Goal: Task Accomplishment & Management: Complete application form

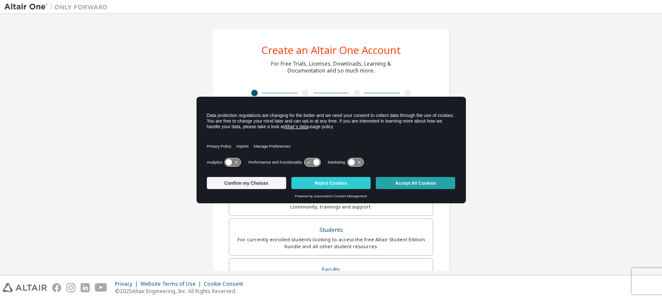
click at [402, 184] on button "Accept All Cookies" at bounding box center [415, 183] width 79 height 12
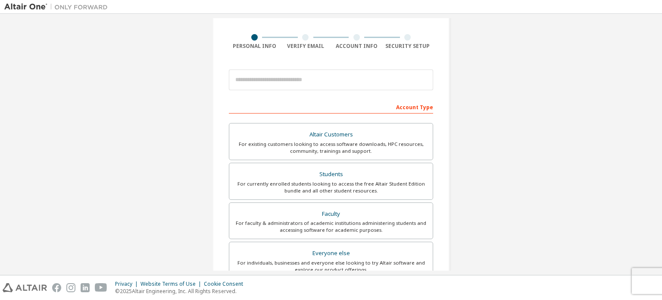
scroll to position [53, 0]
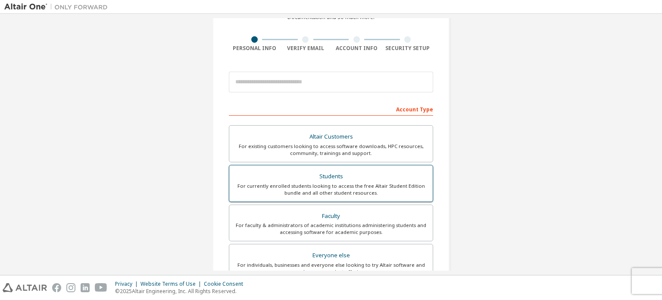
click at [333, 175] on div "Students" at bounding box center [331, 176] width 193 height 12
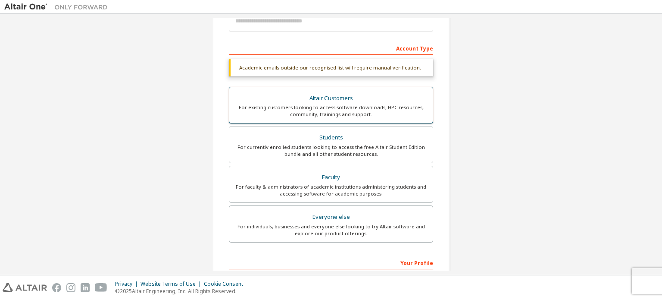
scroll to position [113, 0]
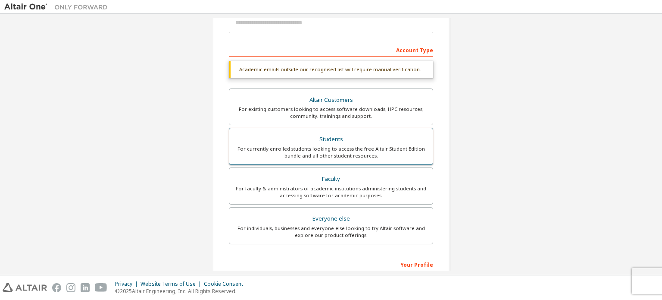
click at [336, 151] on div "For currently enrolled students looking to access the free Altair Student Editi…" at bounding box center [331, 152] width 193 height 14
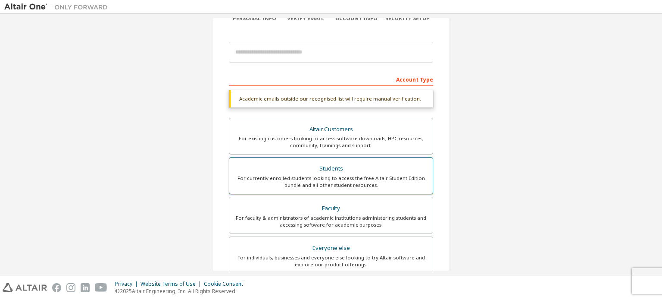
scroll to position [0, 0]
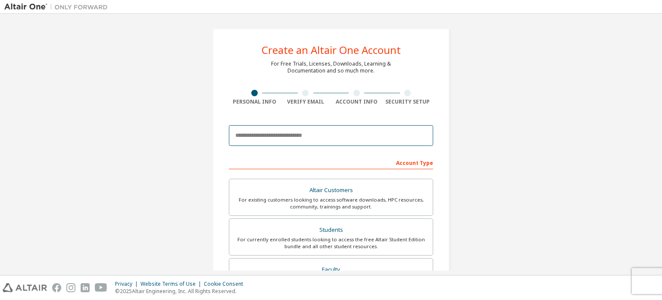
click at [292, 134] on input "email" at bounding box center [331, 135] width 204 height 21
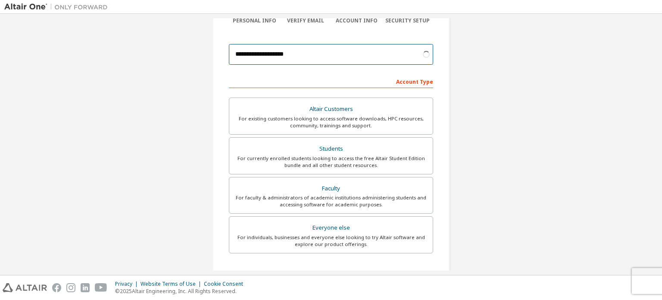
scroll to position [81, 0]
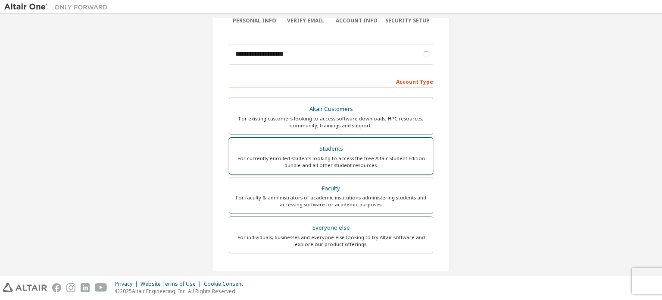
click at [303, 157] on div "For currently enrolled students looking to access the free Altair Student Editi…" at bounding box center [331, 162] width 193 height 14
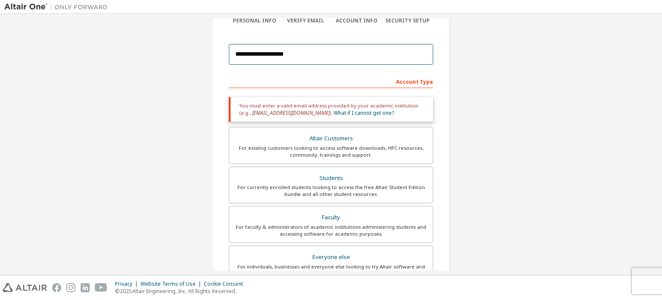
click at [326, 57] on input "**********" at bounding box center [331, 54] width 204 height 21
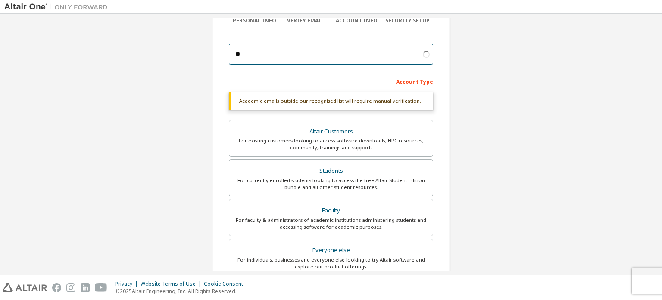
type input "*"
type input "**********"
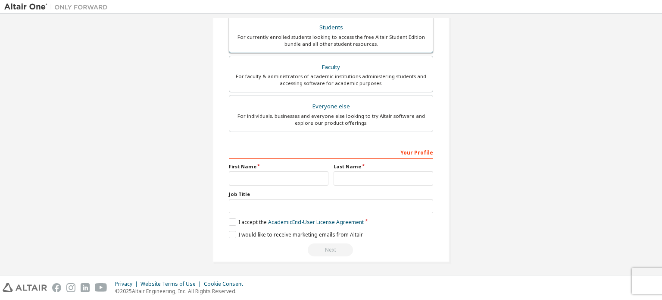
scroll to position [202, 0]
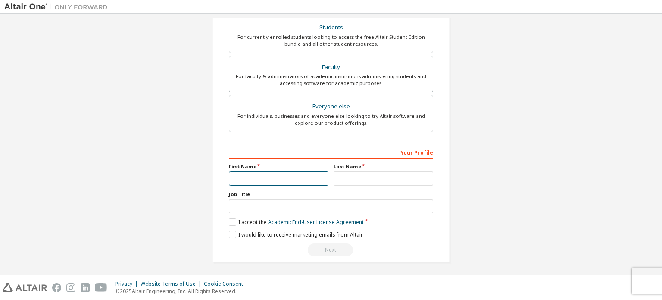
click at [262, 179] on input "text" at bounding box center [279, 178] width 100 height 14
type input "********"
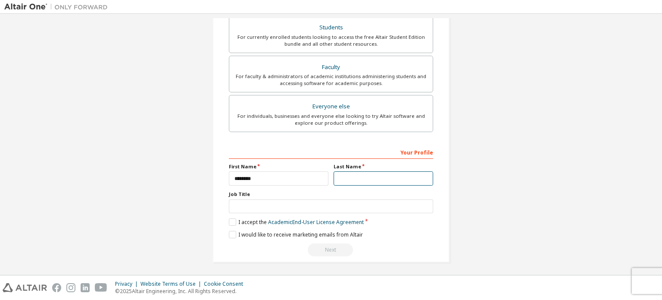
click at [344, 174] on input "text" at bounding box center [384, 178] width 100 height 14
type input "*****"
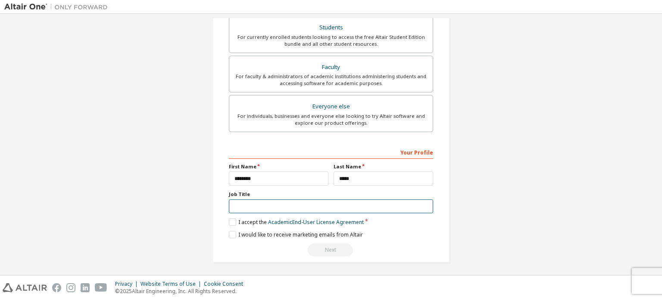
click at [343, 205] on input "text" at bounding box center [331, 206] width 204 height 14
type input "*******"
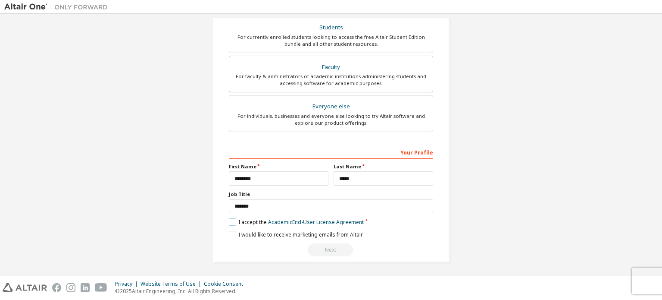
click at [231, 218] on label "I accept the Academic End-User License Agreement" at bounding box center [296, 221] width 135 height 7
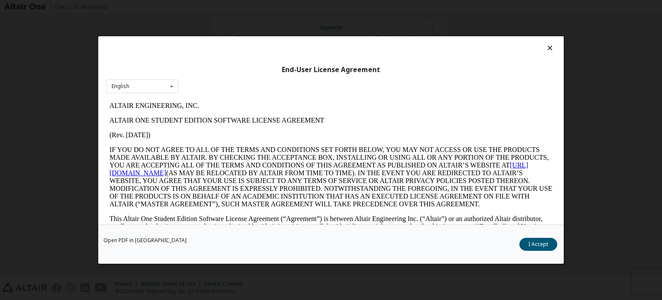
scroll to position [0, 0]
click at [526, 242] on button "I Accept" at bounding box center [539, 244] width 38 height 13
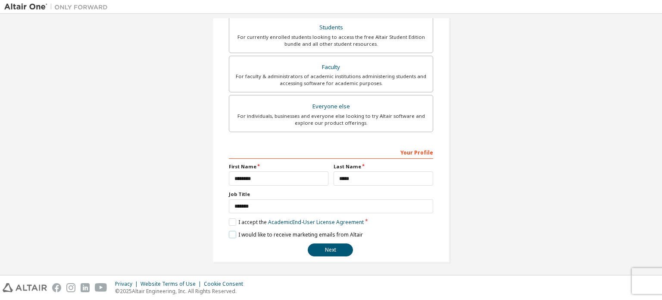
click at [229, 231] on label "I would like to receive marketing emails from Altair" at bounding box center [296, 234] width 134 height 7
click at [321, 246] on button "Next" at bounding box center [330, 249] width 45 height 13
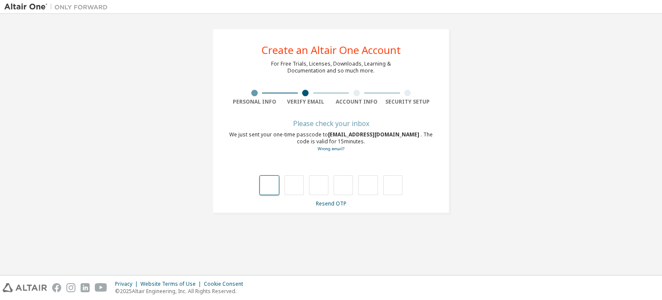
type input "*"
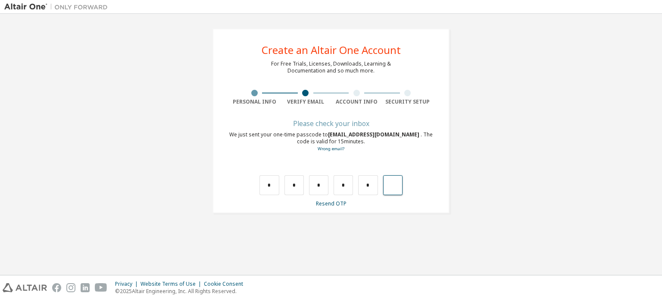
type input "*"
